Goal: Navigation & Orientation: Find specific page/section

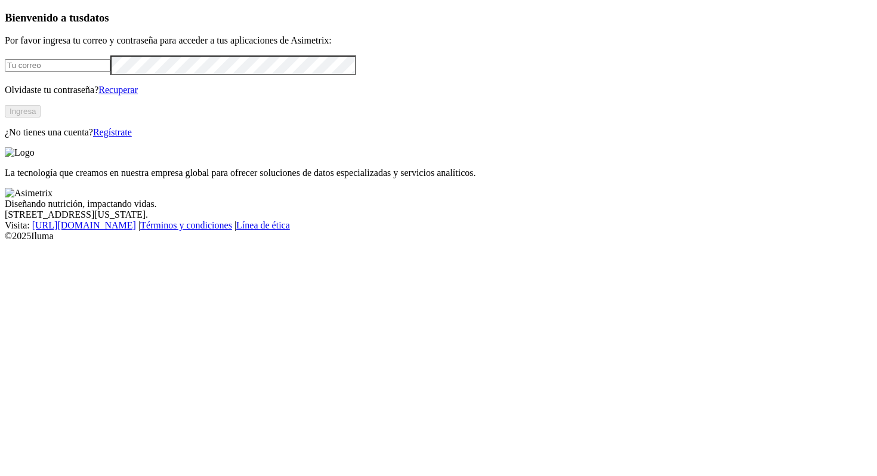
type input "[PERSON_NAME][EMAIL_ADDRESS][PERSON_NAME][DOMAIN_NAME]"
click at [41, 118] on button "Ingresa" at bounding box center [23, 111] width 36 height 13
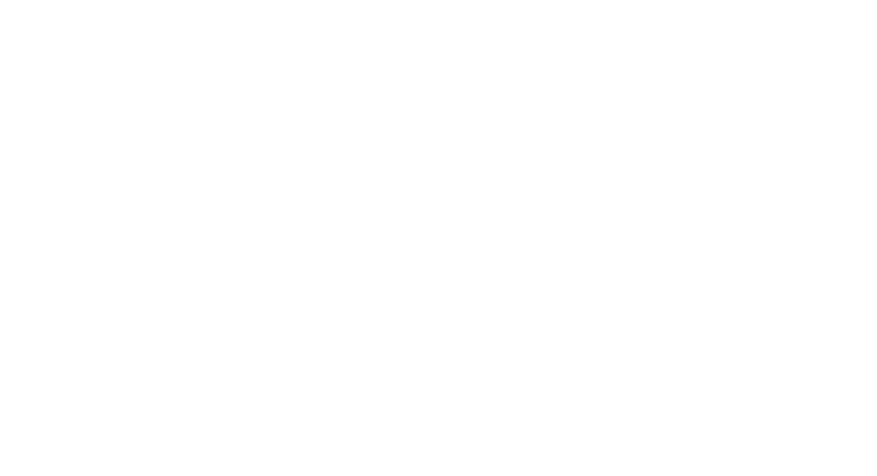
click at [23, 225] on icon at bounding box center [23, 243] width 37 height 37
